Goal: Information Seeking & Learning: Learn about a topic

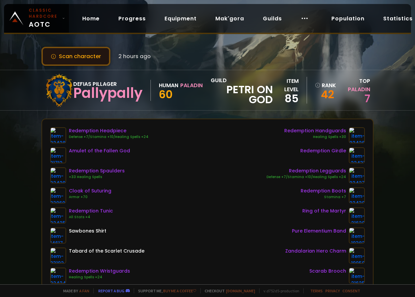
click at [77, 51] on button "Scan character" at bounding box center [75, 56] width 69 height 19
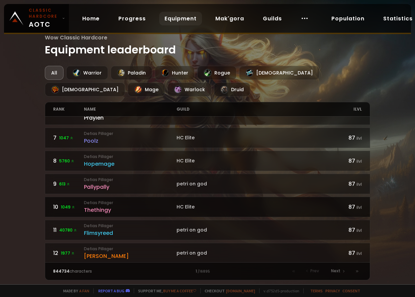
scroll to position [134, 0]
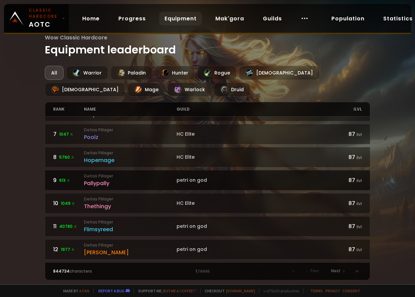
click at [100, 183] on div "Pallypally" at bounding box center [130, 183] width 93 height 8
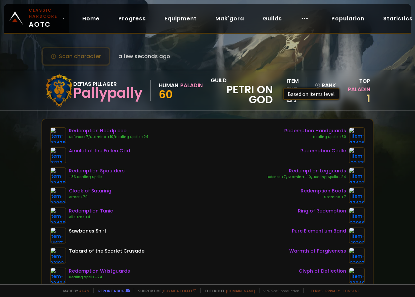
click at [315, 85] on icon at bounding box center [317, 85] width 5 height 5
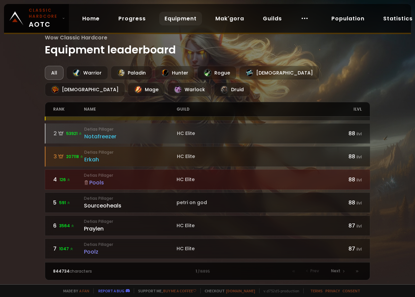
scroll to position [33, 0]
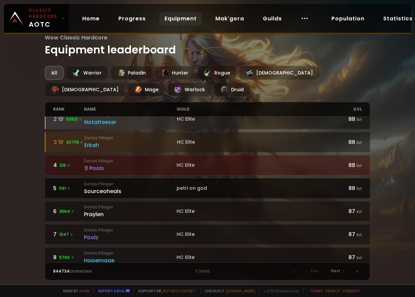
click at [106, 182] on small "Defias Pillager" at bounding box center [130, 184] width 93 height 6
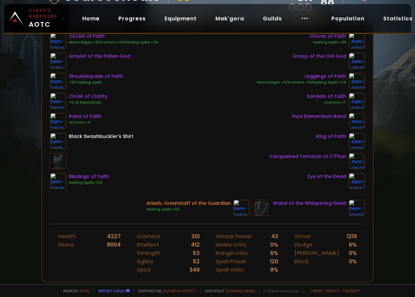
scroll to position [100, 0]
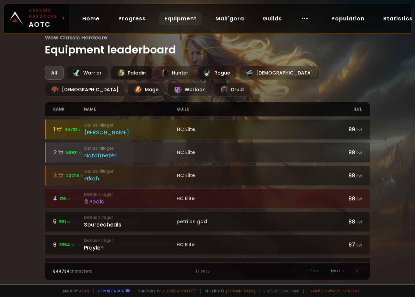
click at [124, 77] on div "Paladin" at bounding box center [131, 73] width 41 height 14
